Goal: Transaction & Acquisition: Purchase product/service

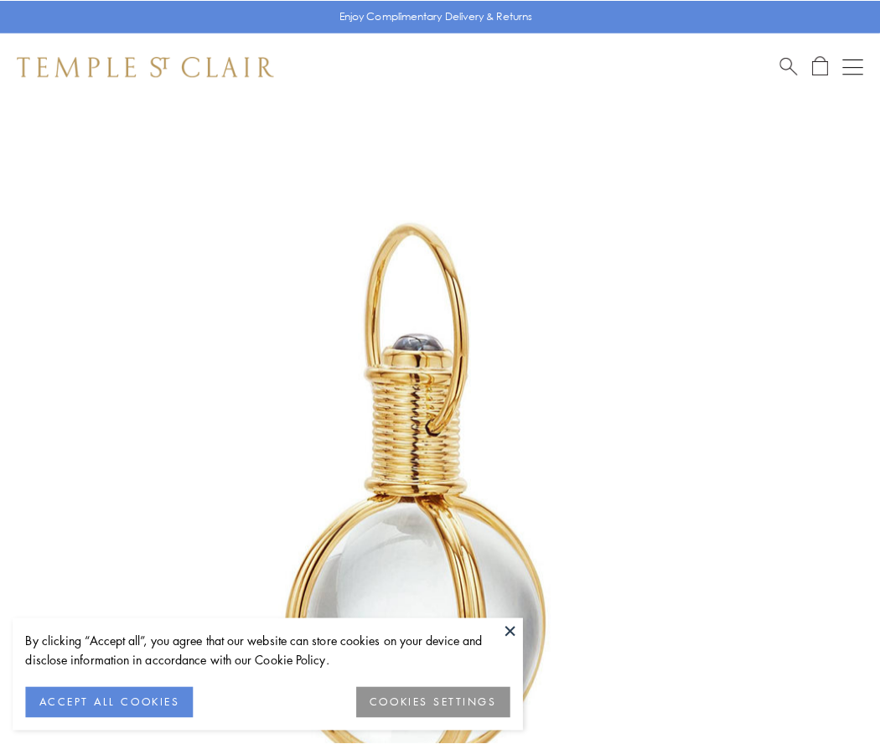
scroll to position [437, 0]
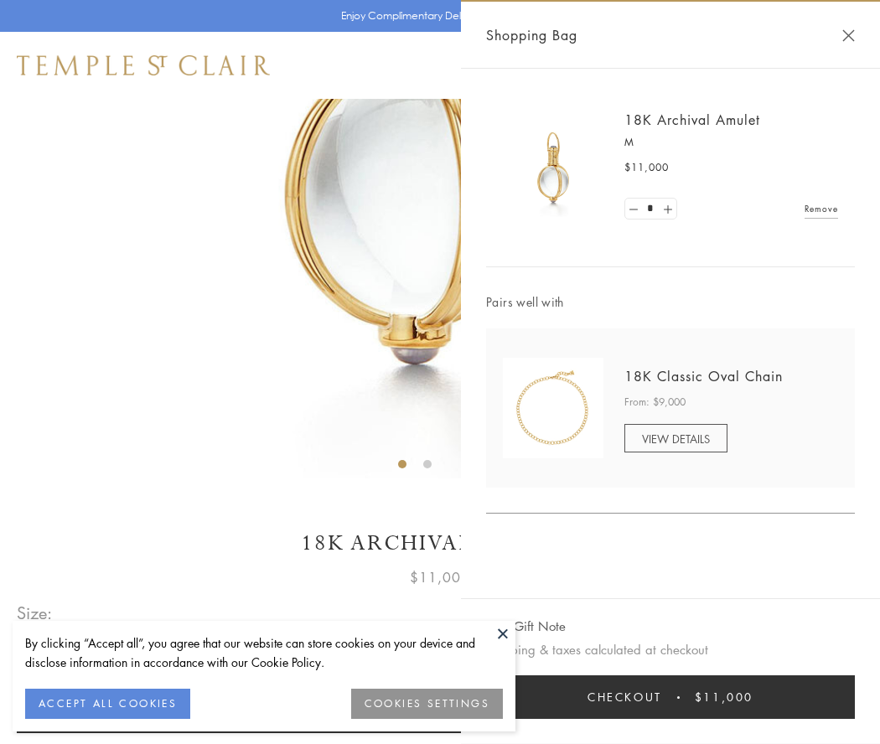
click at [670, 697] on button "Checkout $11,000" at bounding box center [670, 697] width 369 height 44
